Goal: Task Accomplishment & Management: Complete application form

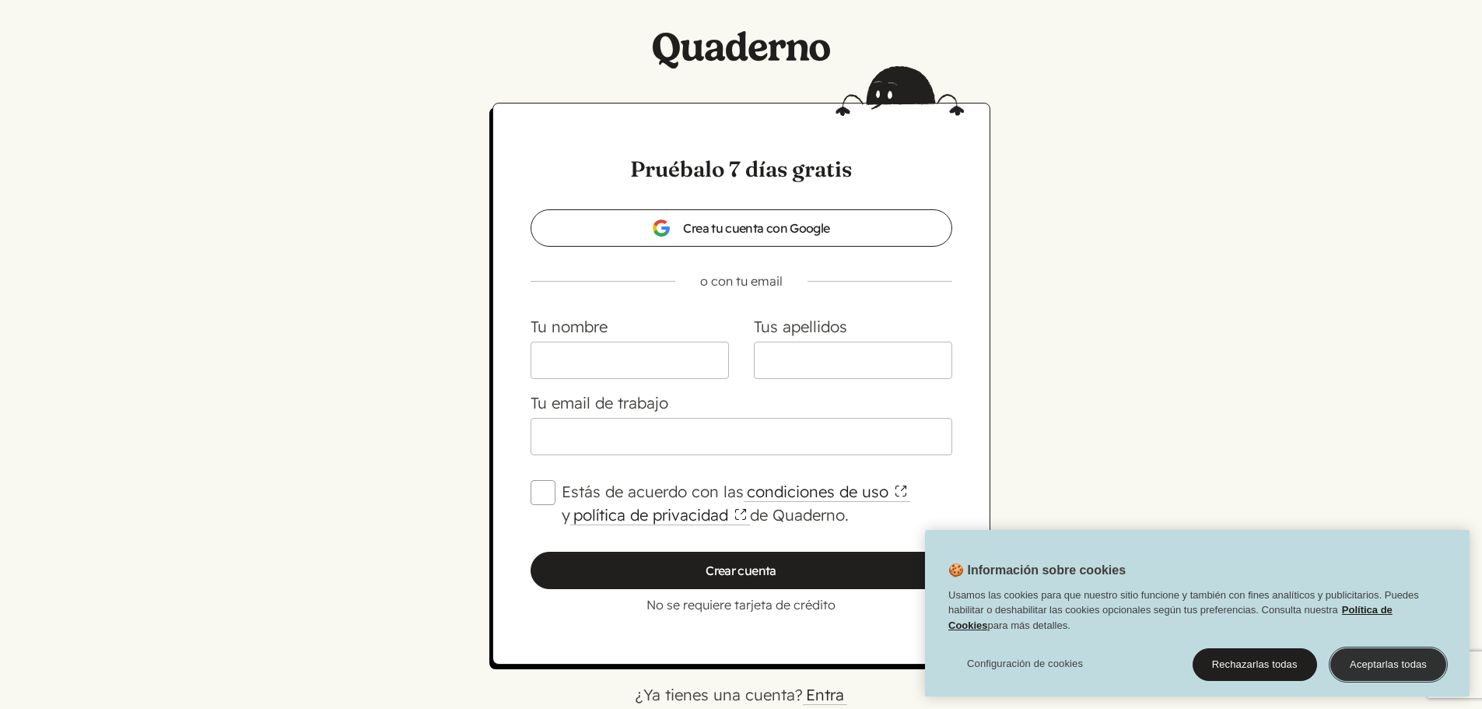
click at [1385, 662] on button "Aceptarlas todas" at bounding box center [1388, 664] width 116 height 33
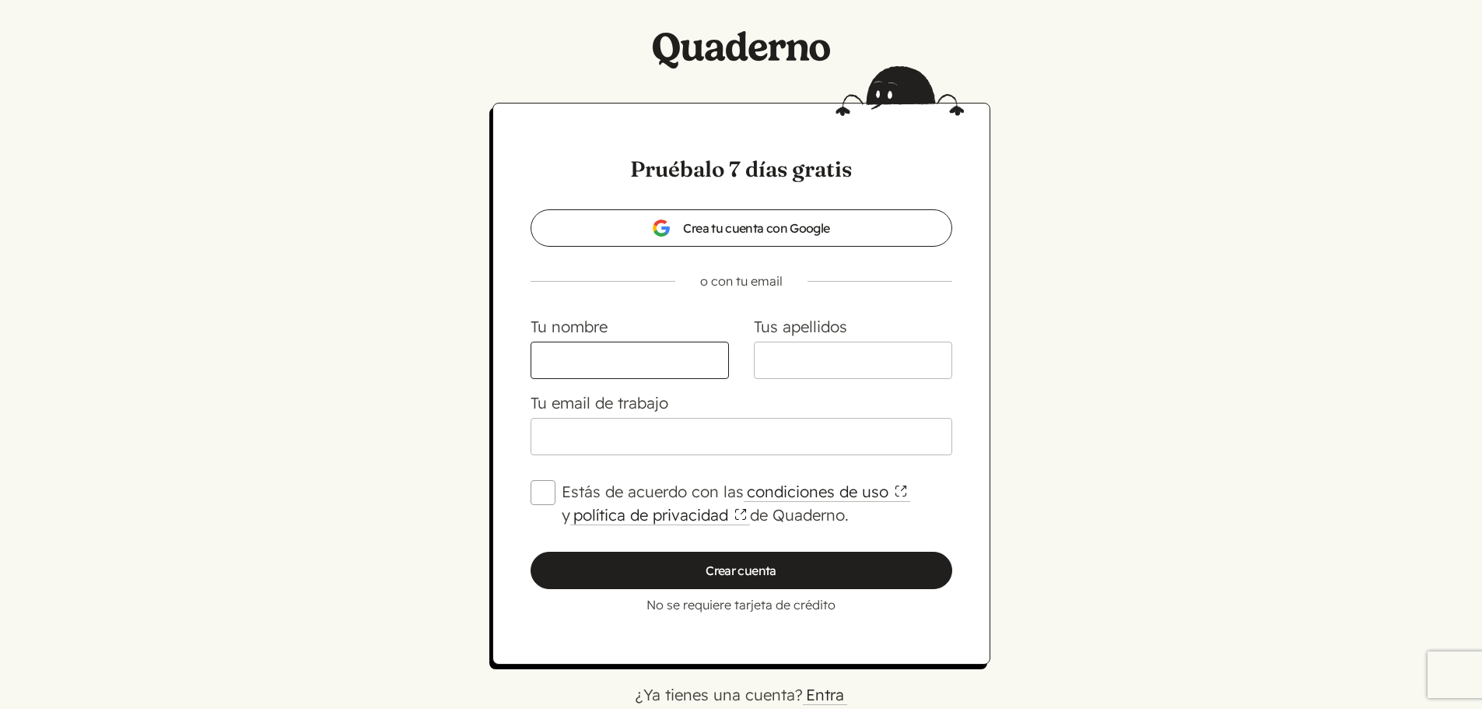
click at [634, 374] on input "Tu nombre" at bounding box center [629, 359] width 198 height 37
type input "[PERSON_NAME]"
type input "[PERSON_NAME] [PERSON_NAME]"
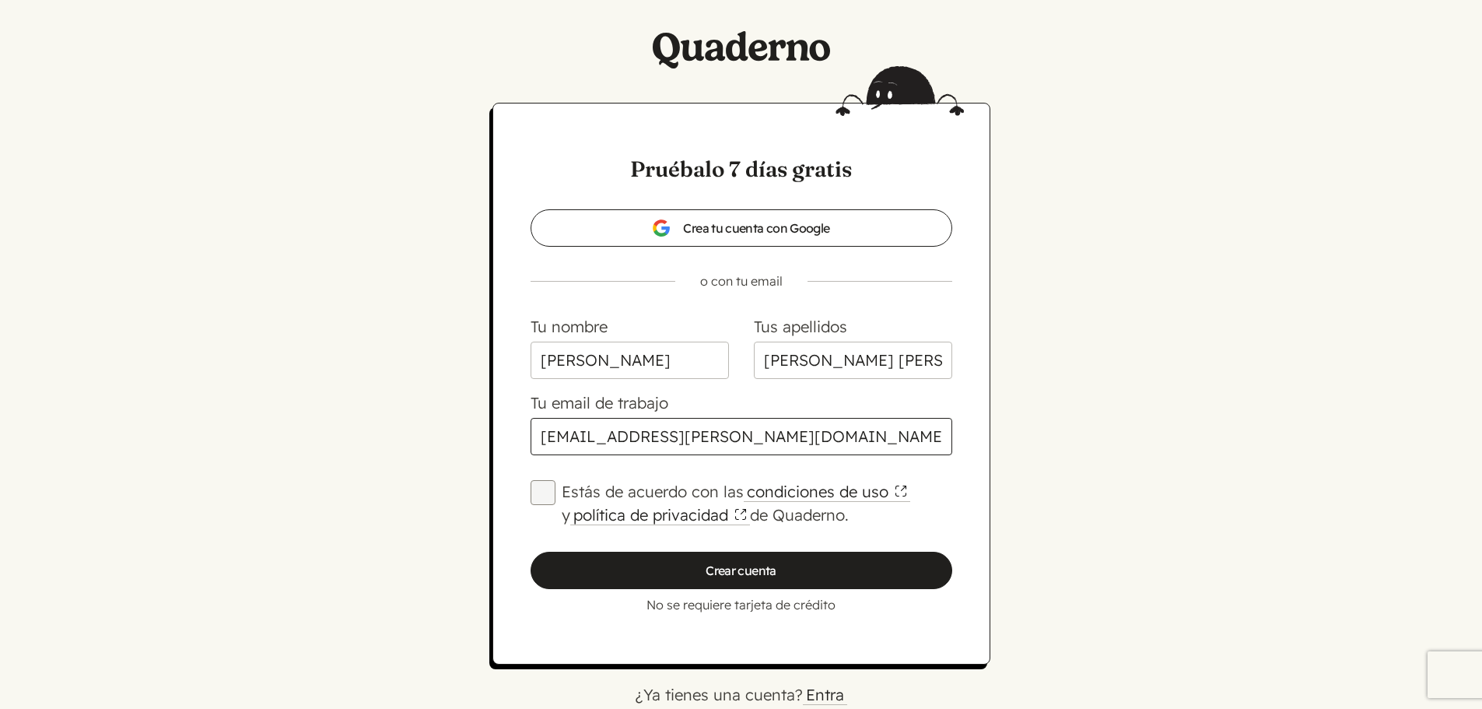
type input "[EMAIL_ADDRESS][PERSON_NAME][DOMAIN_NAME]"
click at [538, 493] on input "Estás de acuerdo con las condiciones de uso y política de privacidad de Quadern…" at bounding box center [542, 492] width 25 height 25
checkbox input "true"
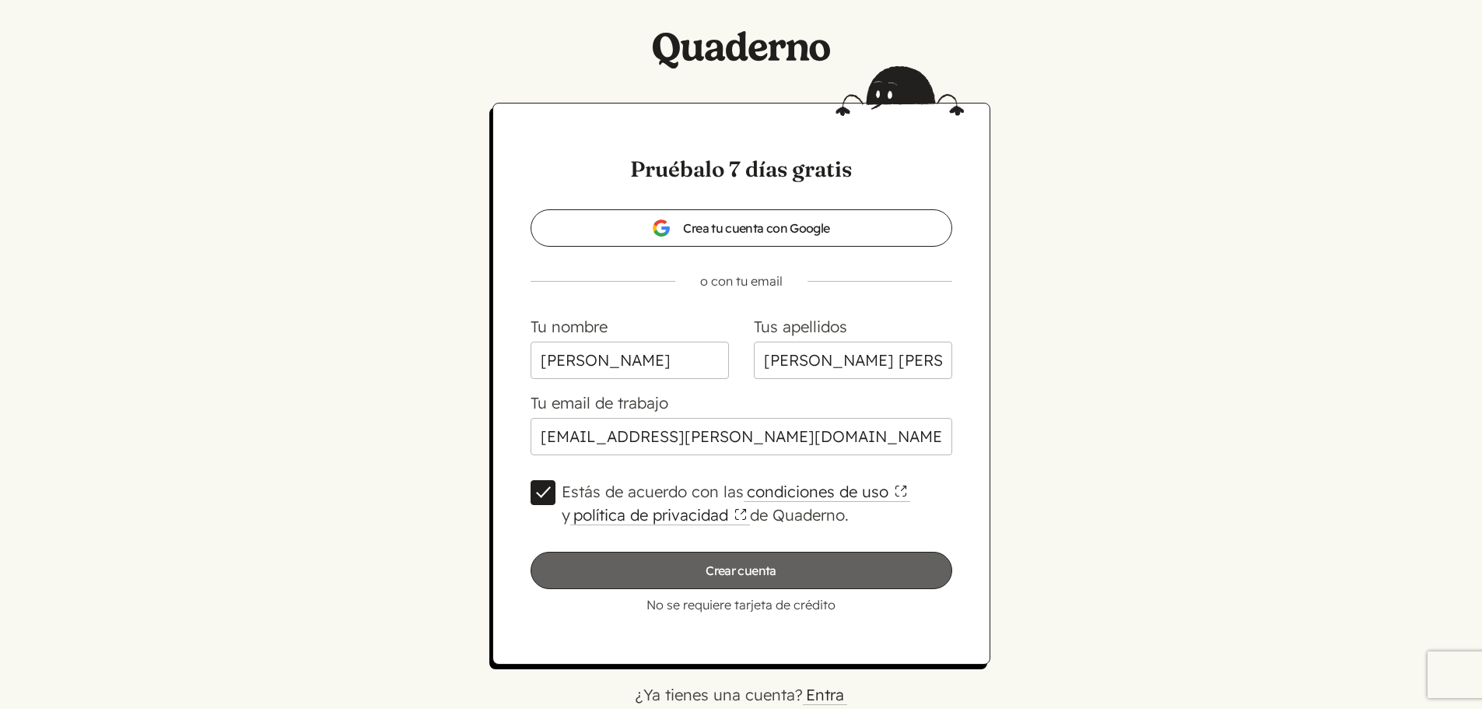
click at [687, 576] on input "Crear cuenta" at bounding box center [741, 569] width 422 height 37
type input "Por favor, espera…"
